Goal: Transaction & Acquisition: Purchase product/service

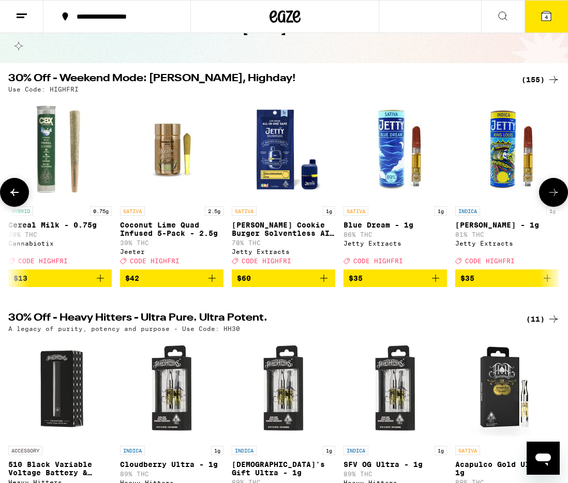
scroll to position [0, 5271]
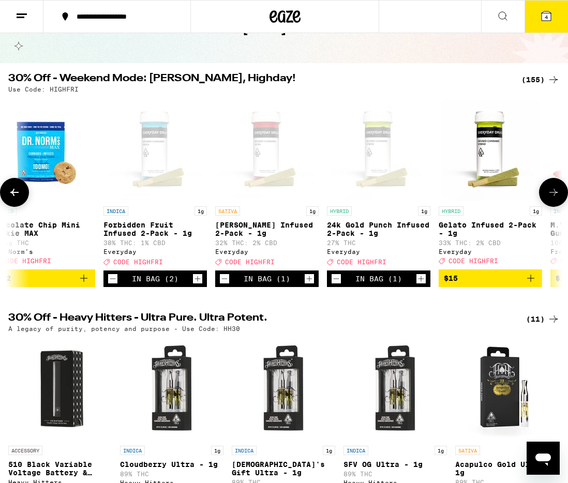
click at [552, 196] on icon at bounding box center [554, 192] width 12 height 12
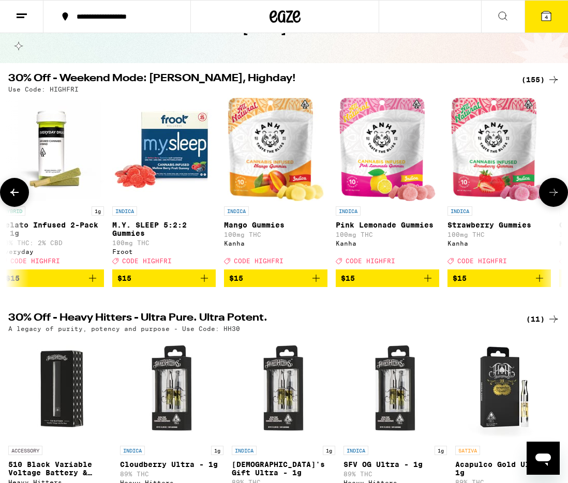
scroll to position [0, 5710]
click at [551, 196] on icon at bounding box center [554, 192] width 12 height 12
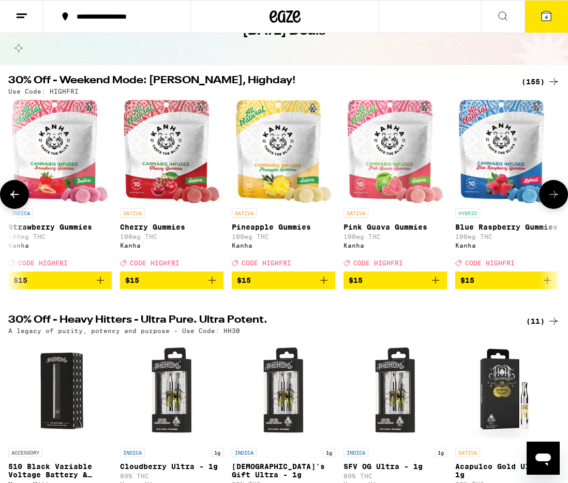
click at [550, 196] on icon at bounding box center [554, 194] width 12 height 12
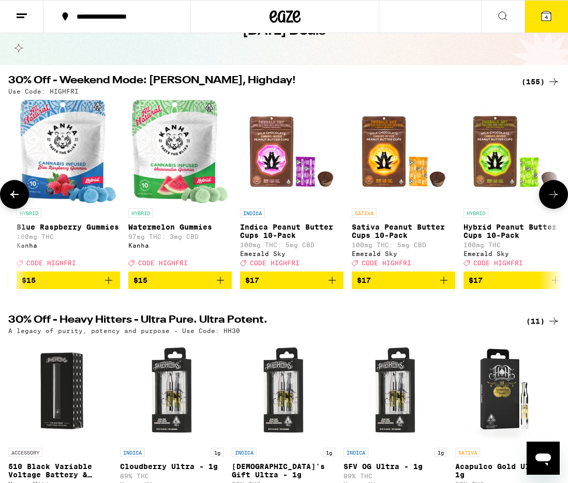
click at [550, 197] on icon at bounding box center [554, 194] width 12 height 12
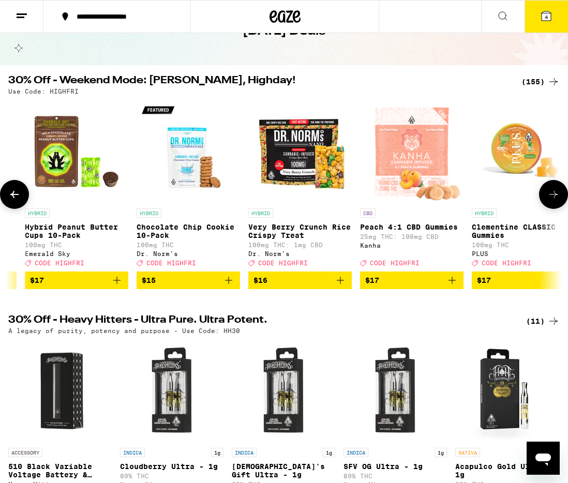
click at [550, 197] on icon at bounding box center [554, 194] width 12 height 12
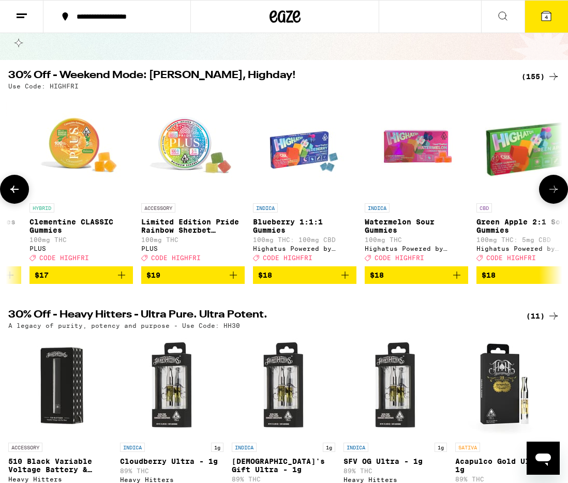
scroll to position [0, 7468]
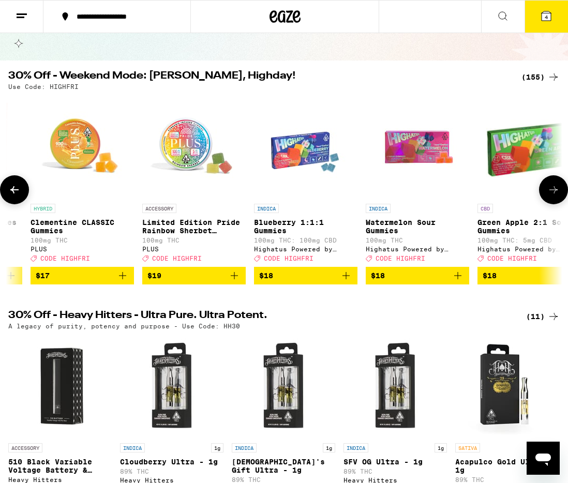
click at [541, 196] on button at bounding box center [553, 189] width 29 height 29
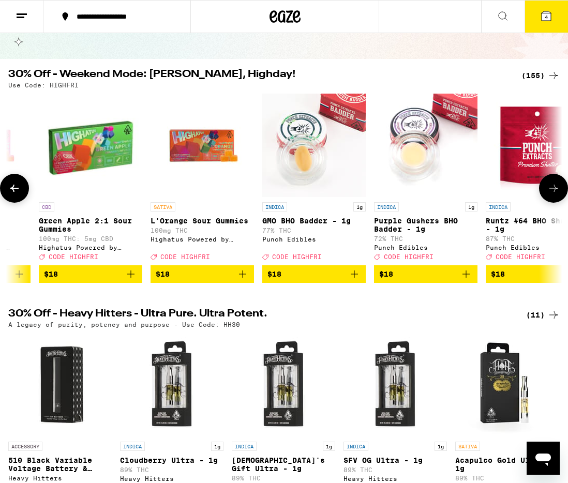
click at [543, 195] on button at bounding box center [553, 188] width 29 height 29
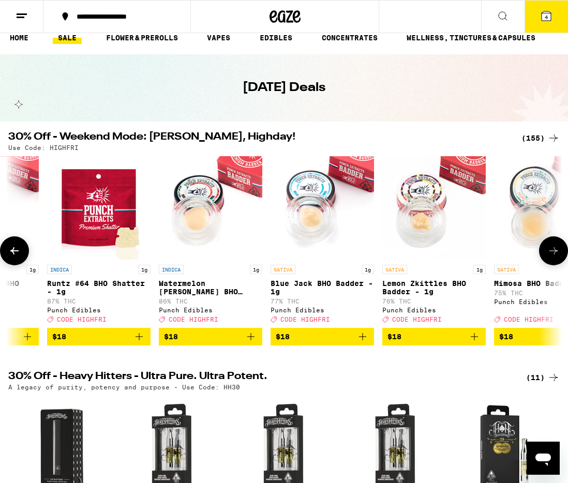
scroll to position [11, 0]
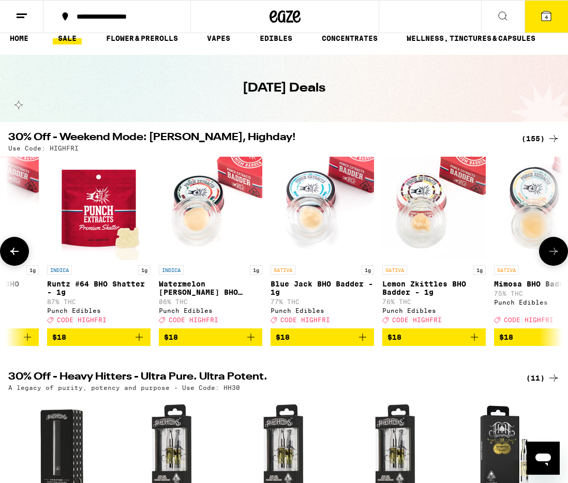
click at [555, 258] on icon at bounding box center [554, 251] width 12 height 12
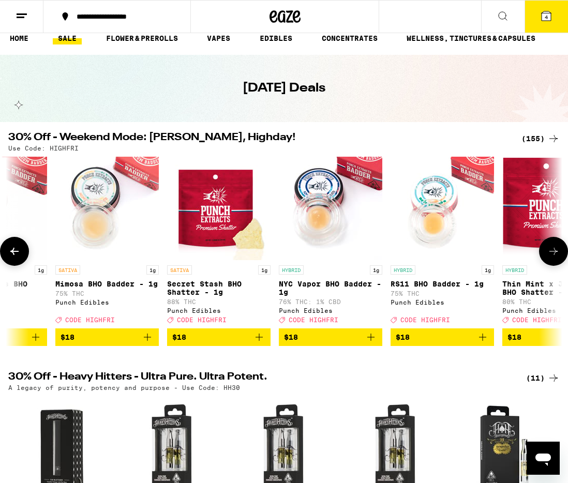
click at [554, 262] on button at bounding box center [553, 251] width 29 height 29
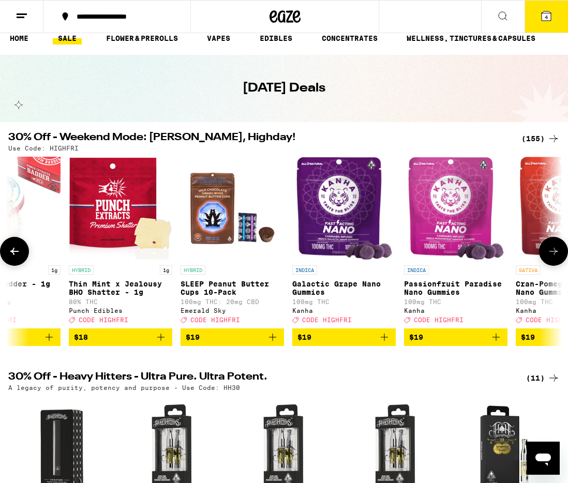
scroll to position [0, 9223]
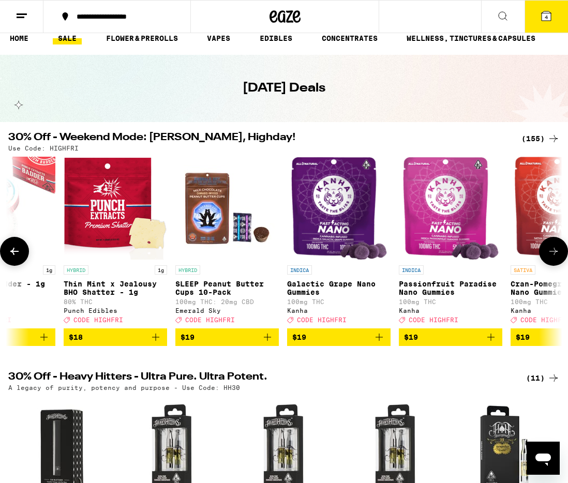
click at [543, 253] on button at bounding box center [553, 251] width 29 height 29
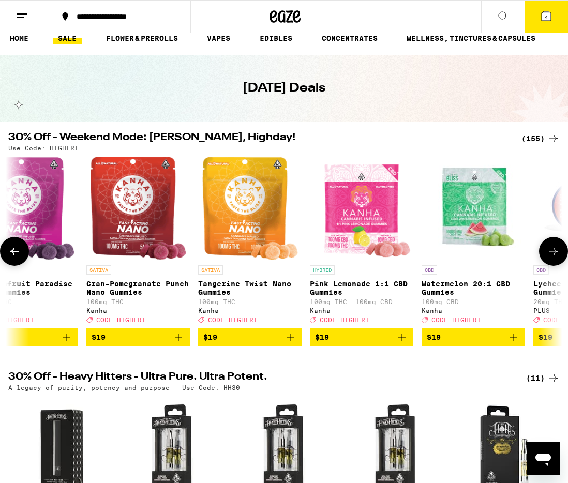
scroll to position [0, 9662]
